Goal: Information Seeking & Learning: Learn about a topic

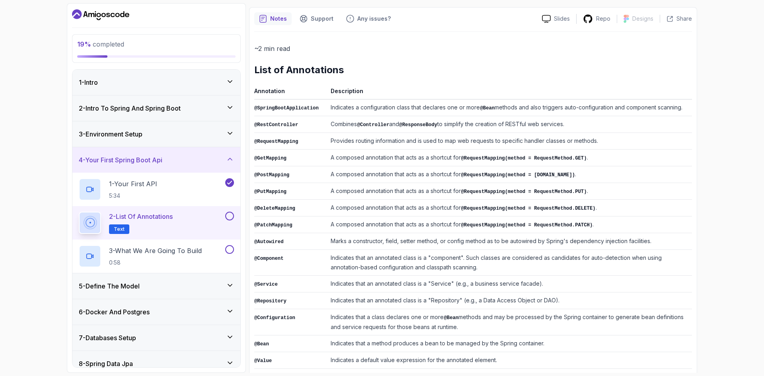
scroll to position [103, 0]
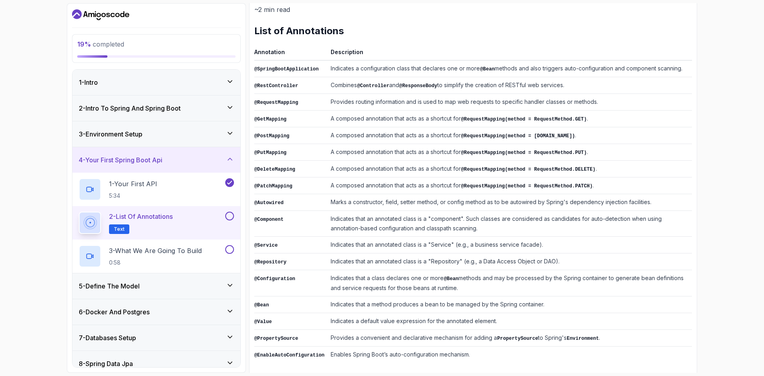
click at [400, 219] on td "Indicates that an annotated class is a "component". Such classes are considered…" at bounding box center [510, 224] width 365 height 26
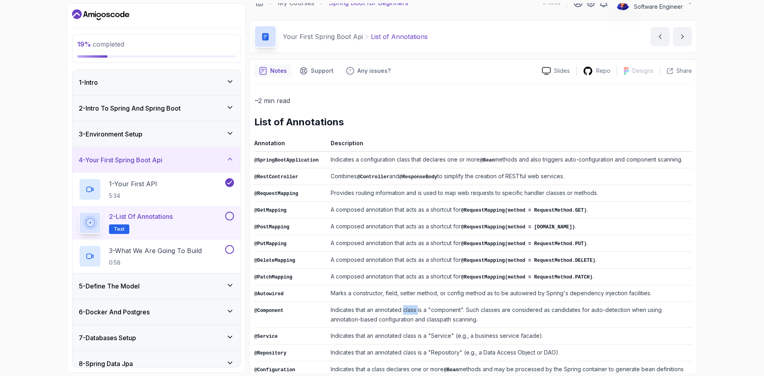
scroll to position [0, 0]
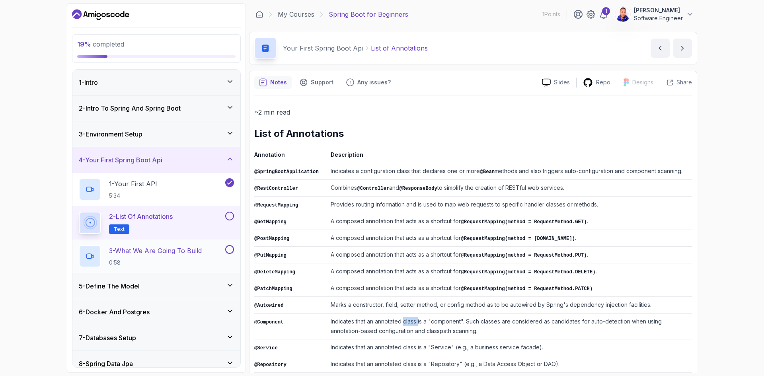
click at [232, 245] on button at bounding box center [229, 249] width 9 height 9
click at [160, 246] on p "3 - What We Are Going To Build" at bounding box center [155, 251] width 93 height 10
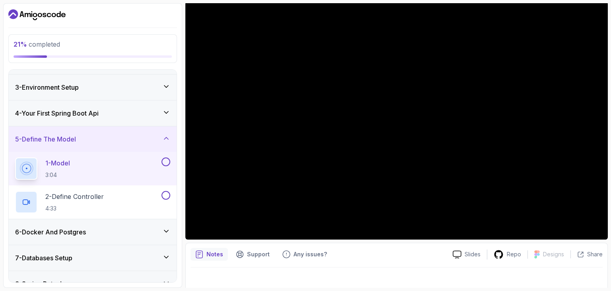
scroll to position [70, 0]
